Goal: Transaction & Acquisition: Purchase product/service

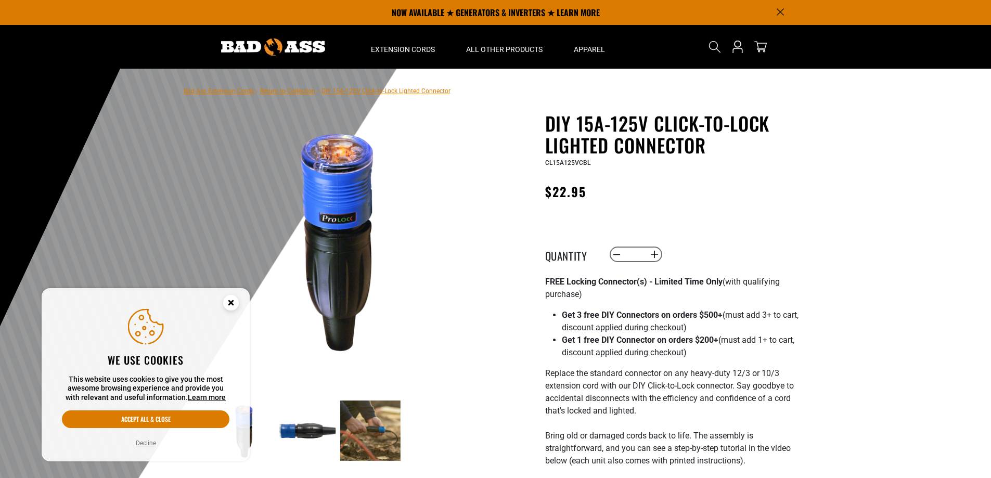
click at [232, 301] on icon "Cookie Consent" at bounding box center [231, 303] width 4 height 4
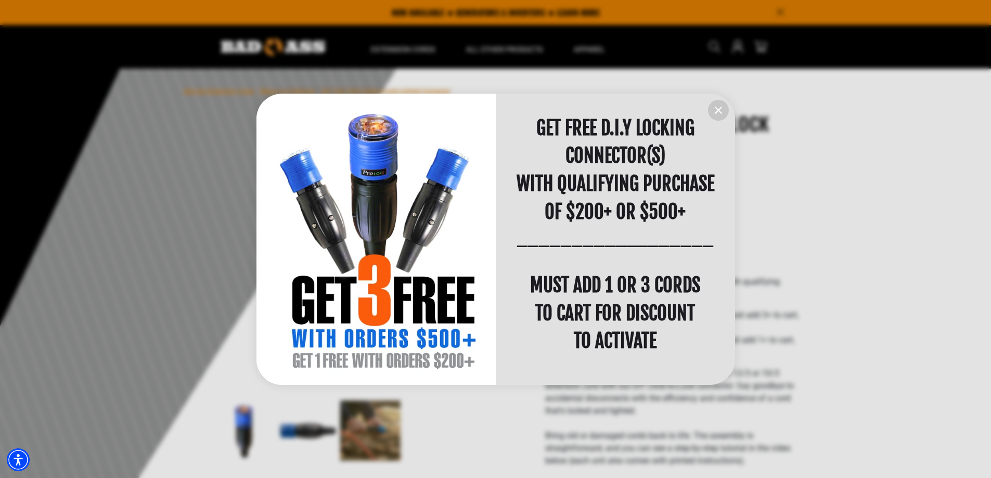
click at [719, 112] on icon "information" at bounding box center [718, 110] width 12 height 12
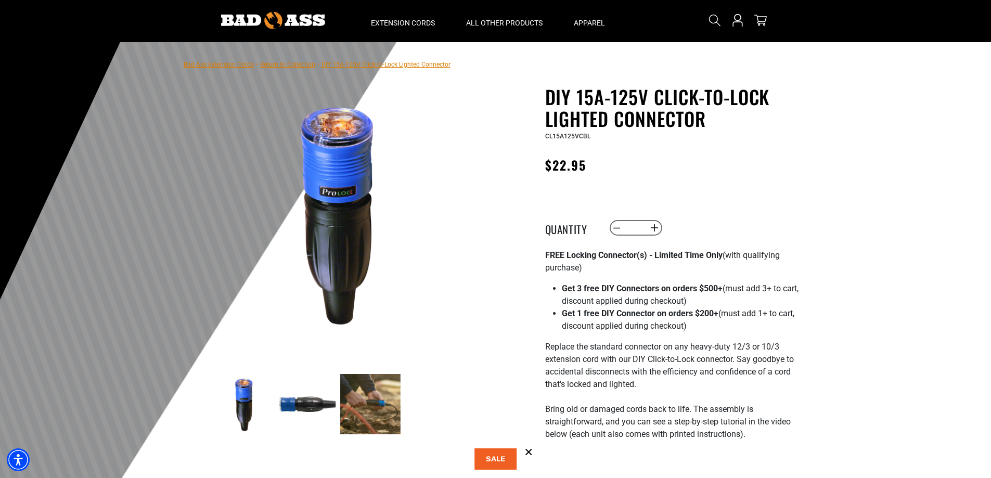
scroll to position [52, 0]
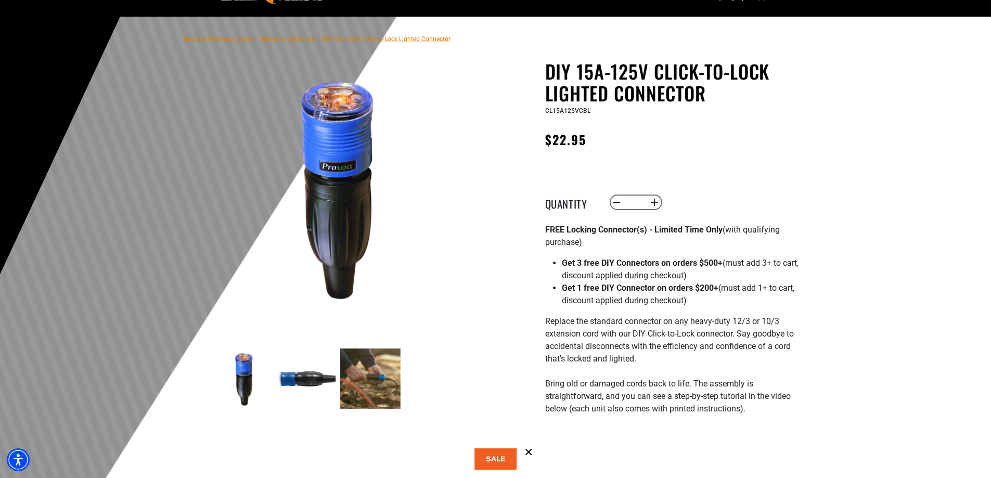
click at [301, 386] on img at bounding box center [307, 379] width 60 height 60
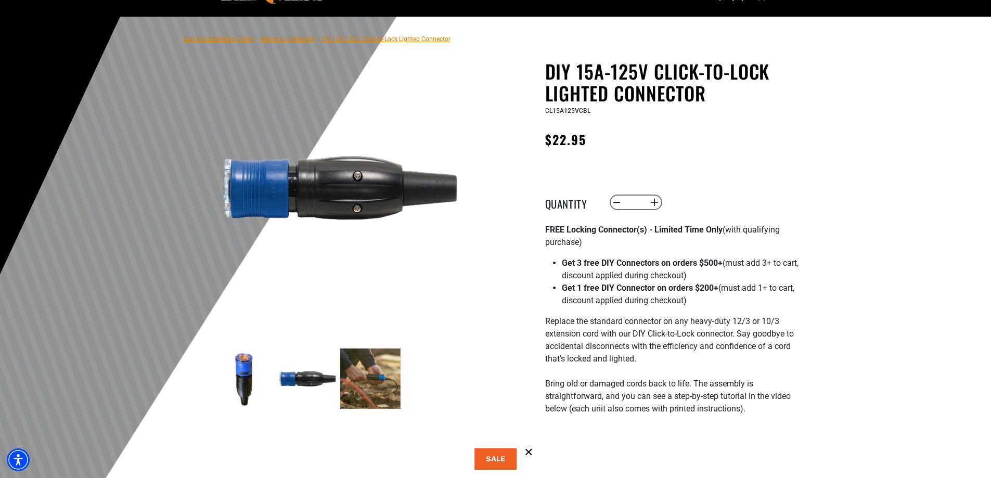
click at [361, 385] on img at bounding box center [370, 379] width 60 height 60
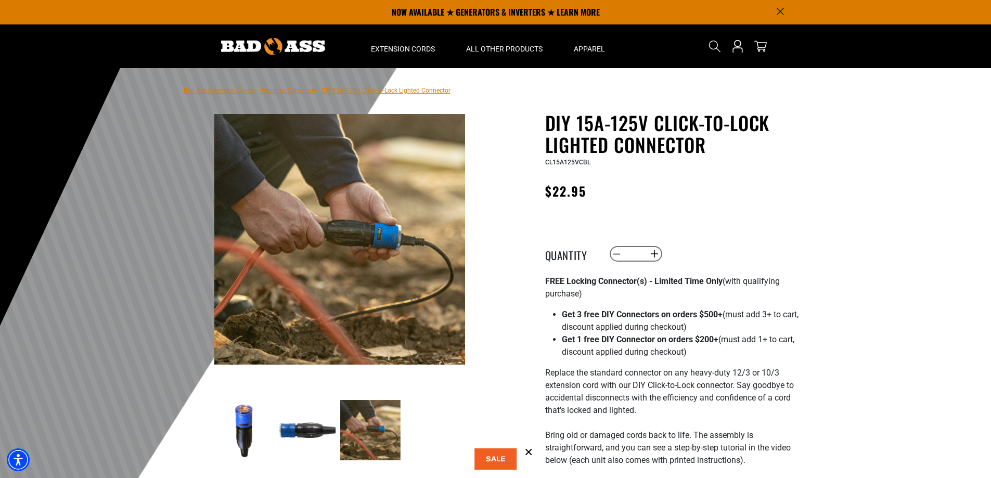
scroll to position [0, 0]
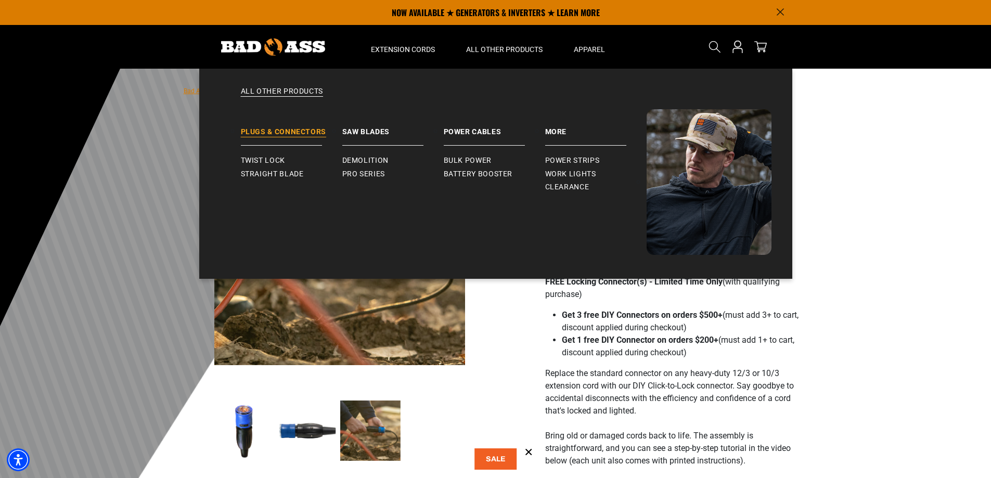
click at [287, 129] on link "Plugs & Connectors" at bounding box center [291, 127] width 101 height 36
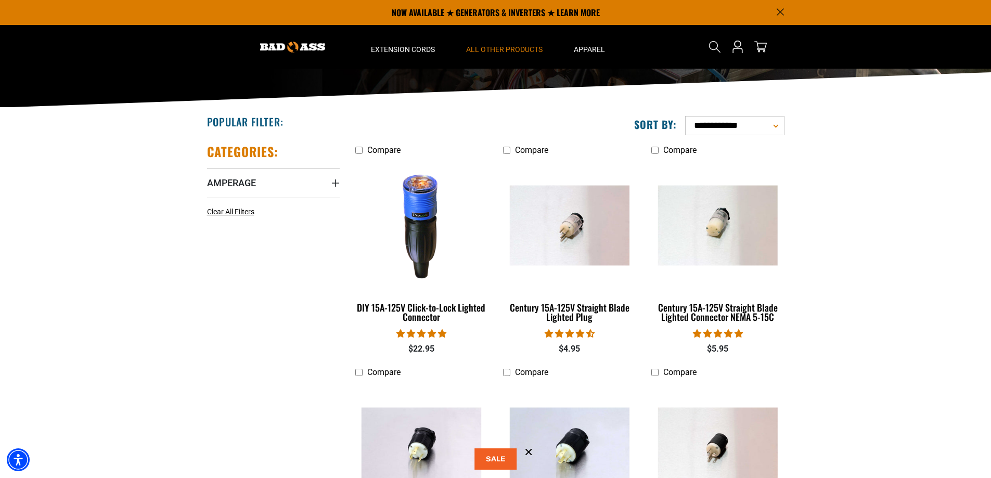
scroll to position [104, 0]
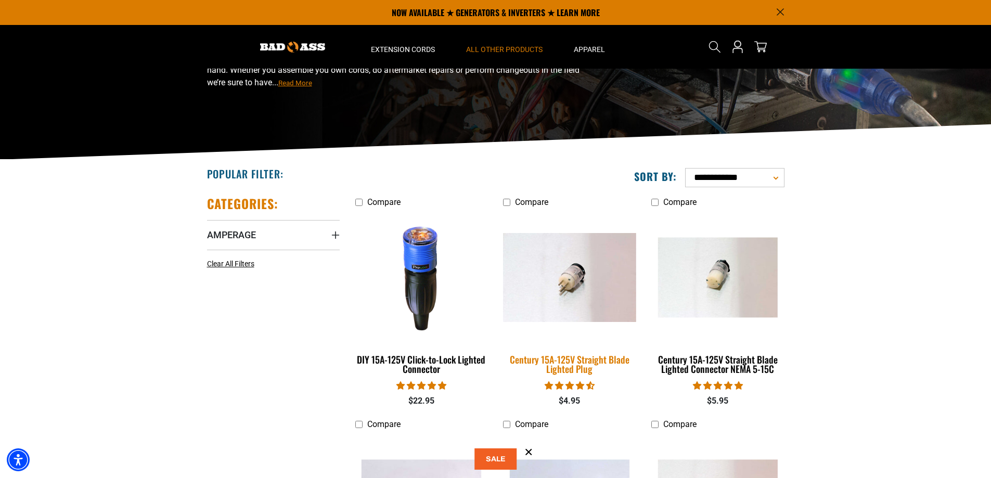
click at [567, 280] on img at bounding box center [570, 277] width 146 height 89
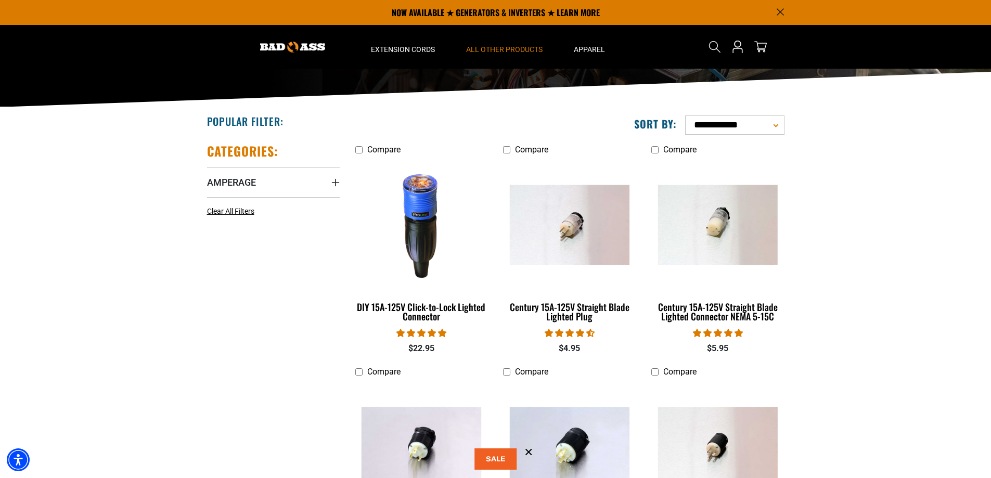
scroll to position [156, 0]
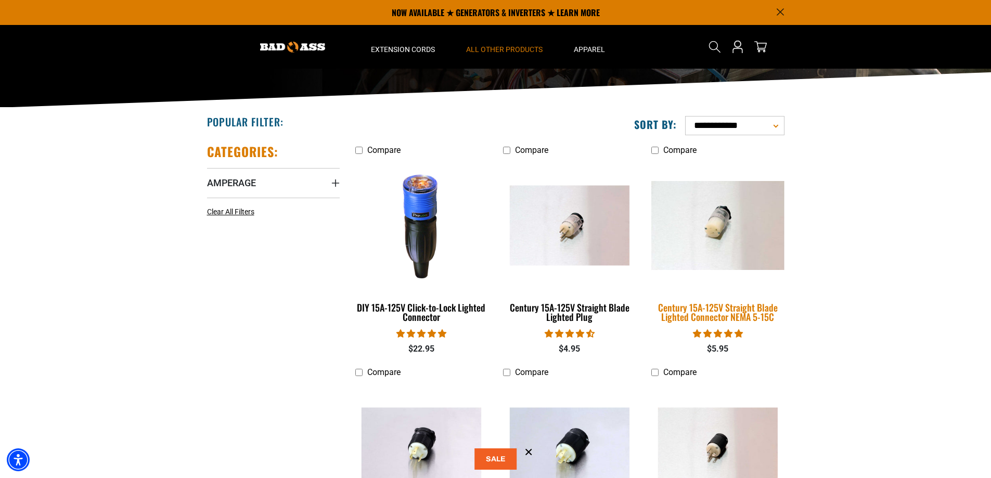
click at [690, 262] on img at bounding box center [718, 225] width 146 height 89
